Goal: Share content

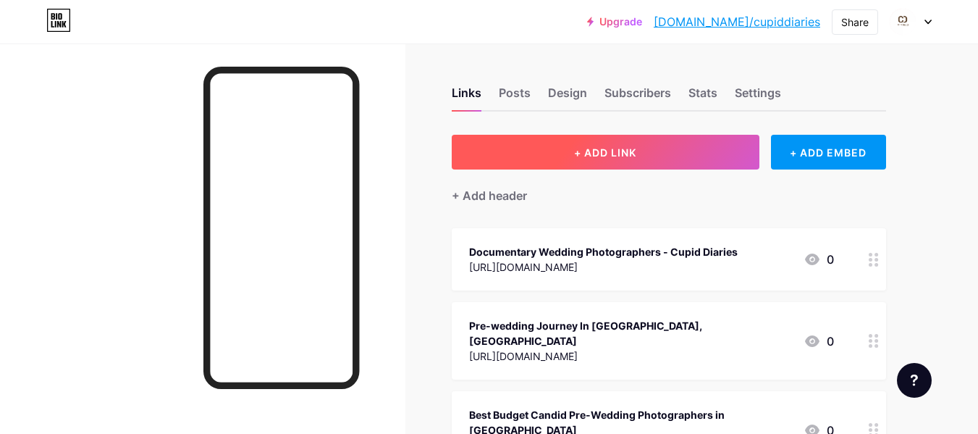
click at [595, 158] on span "+ ADD LINK" at bounding box center [605, 152] width 62 height 12
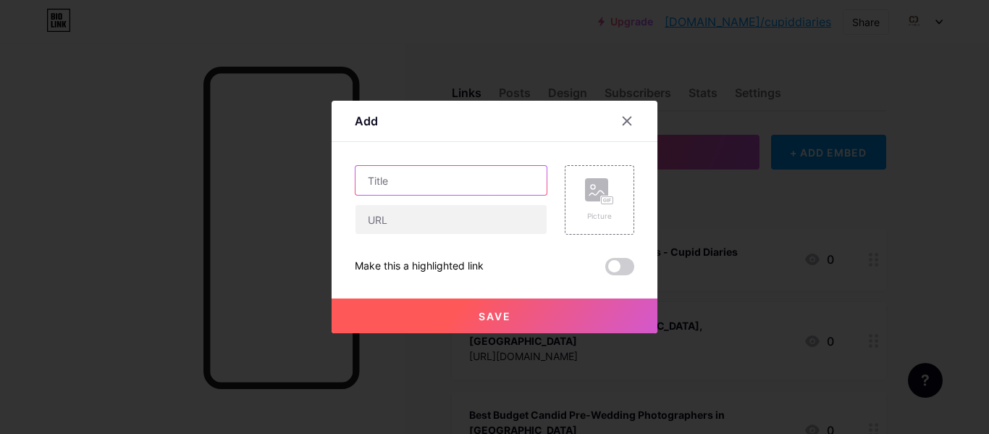
click at [369, 175] on input "text" at bounding box center [450, 180] width 191 height 29
paste input "Best Wedding Photography and Videography Packages in [GEOGRAPHIC_DATA], [GEOGRA…"
type input "Best Wedding Photography and Videography Packages in [GEOGRAPHIC_DATA], [GEOGRA…"
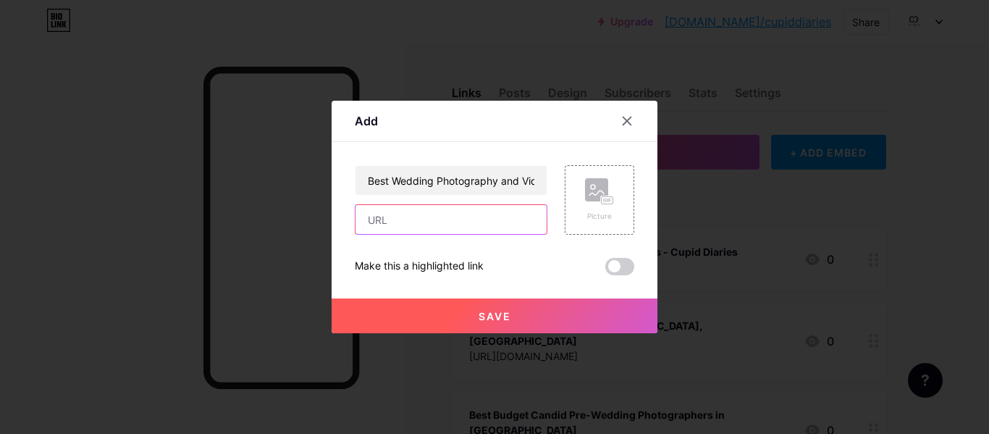
click at [379, 216] on input "text" at bounding box center [450, 219] width 191 height 29
paste input "[URL][DOMAIN_NAME]"
type input "[URL][DOMAIN_NAME]"
click at [489, 319] on span "Save" at bounding box center [495, 316] width 33 height 12
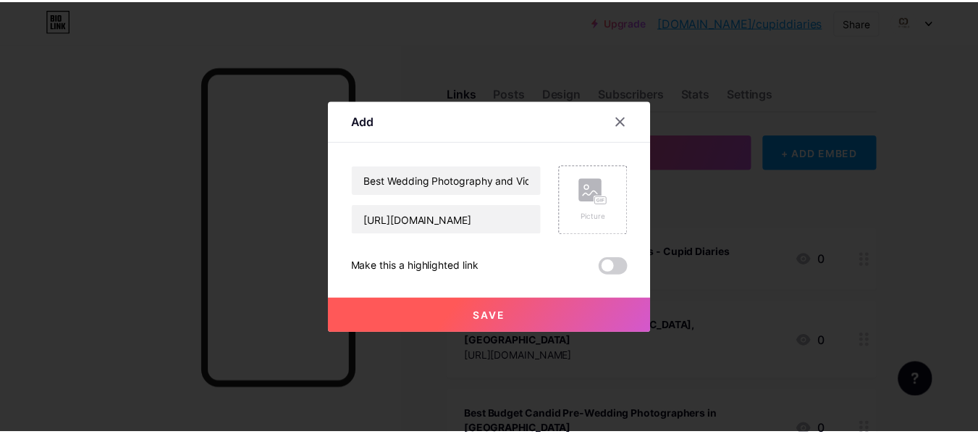
scroll to position [0, 0]
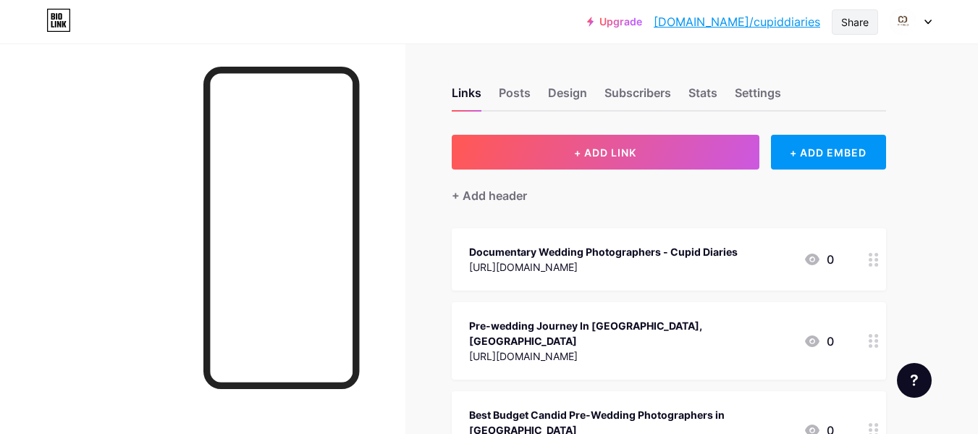
click at [865, 23] on div "Share" at bounding box center [855, 21] width 28 height 15
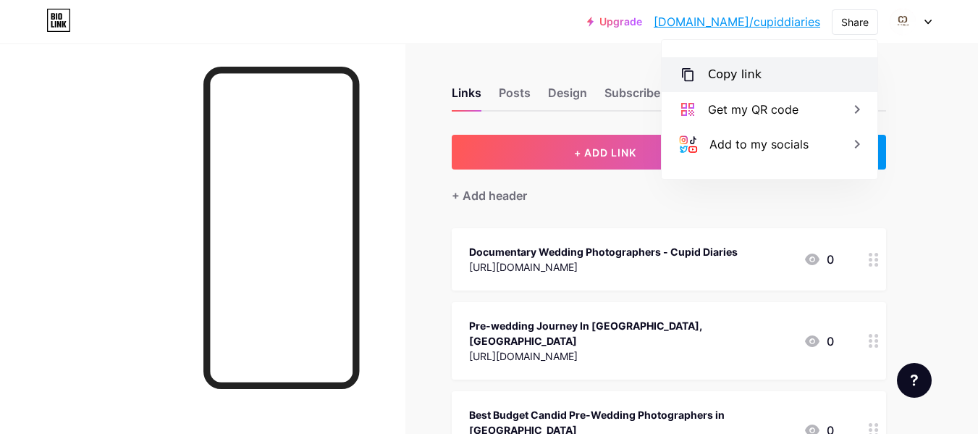
click at [710, 66] on div "Copy link" at bounding box center [735, 74] width 54 height 17
